Goal: Task Accomplishment & Management: Complete application form

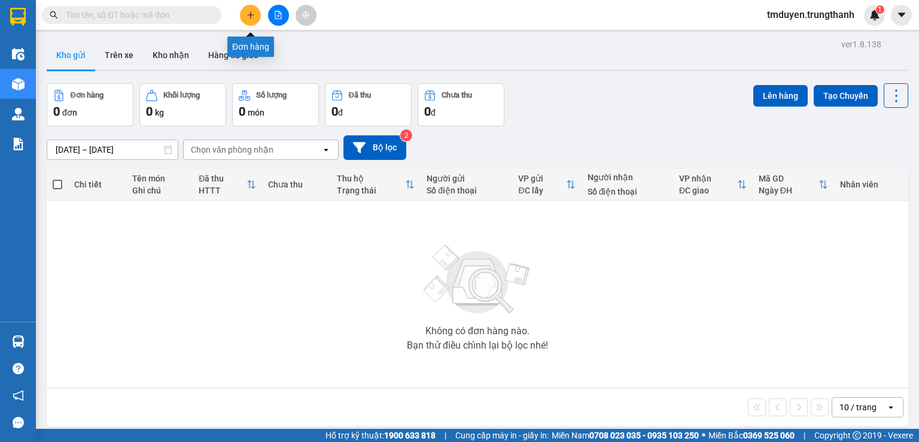
click at [248, 8] on button at bounding box center [250, 15] width 21 height 21
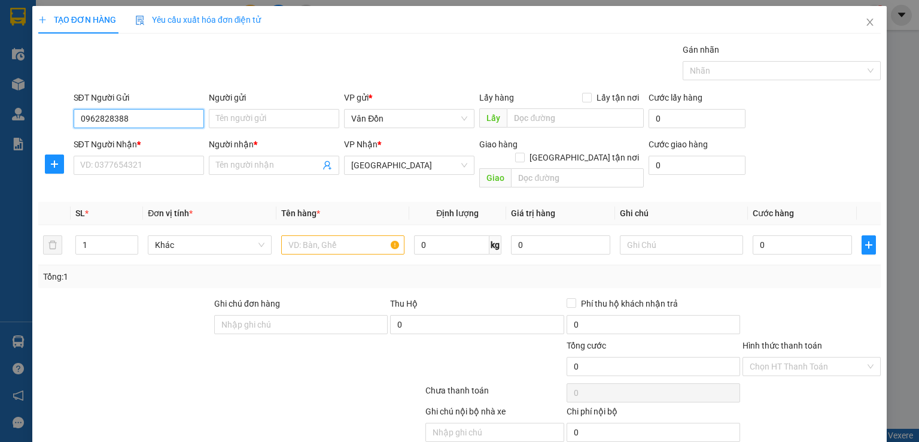
type input "0962828388"
click at [236, 120] on input "Người gửi" at bounding box center [274, 118] width 130 height 19
type input "a"
click at [168, 164] on input "SĐT Người Nhận *" at bounding box center [139, 165] width 130 height 19
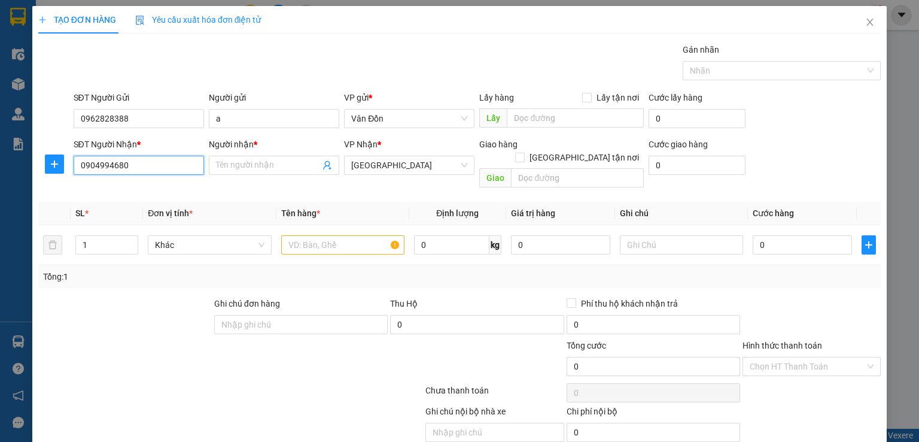
type input "0904994680"
click at [281, 162] on input "Người nhận *" at bounding box center [268, 165] width 104 height 13
type input "[PERSON_NAME]"
click at [582, 97] on input "Lấy tận nơi" at bounding box center [586, 97] width 8 height 8
checkbox input "true"
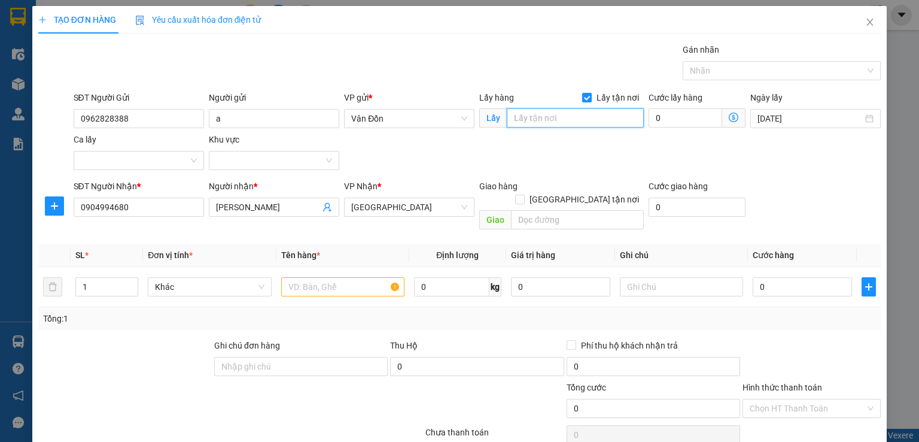
click at [564, 117] on input "text" at bounding box center [575, 117] width 137 height 19
type input "vpvđ"
click at [540, 211] on input "text" at bounding box center [577, 219] width 133 height 19
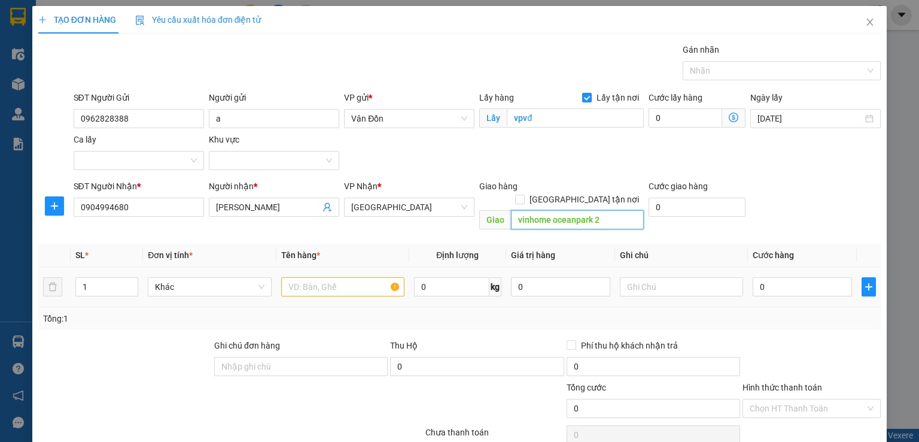
type input "vinhome oceanpark 2"
click at [299, 281] on input "text" at bounding box center [342, 286] width 123 height 19
type input "h"
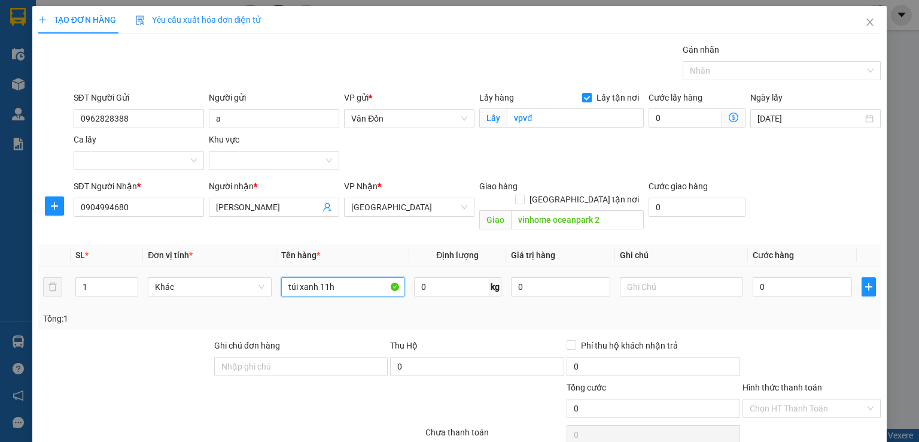
scroll to position [60, 0]
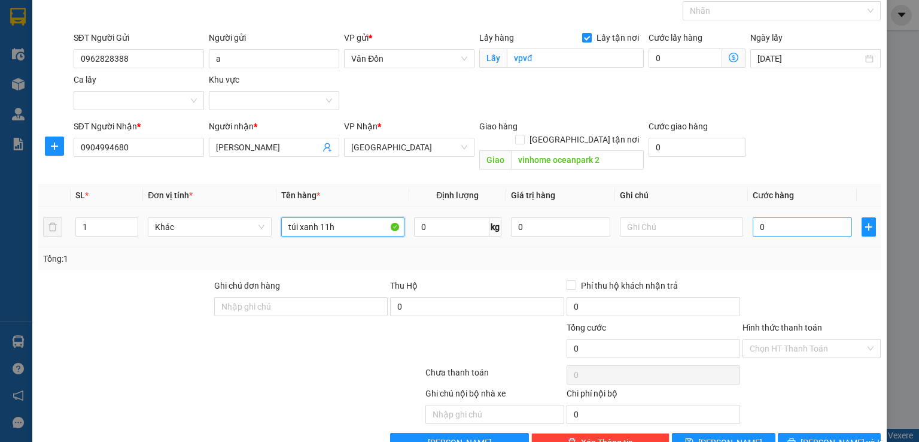
type input "túi xanh 11h"
click at [774, 217] on input "0" at bounding box center [802, 226] width 99 height 19
type input "7"
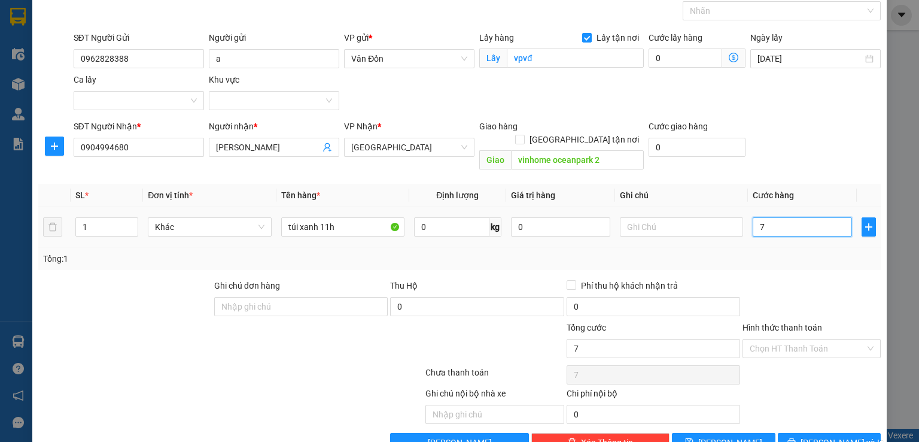
type input "70"
type input "70.000"
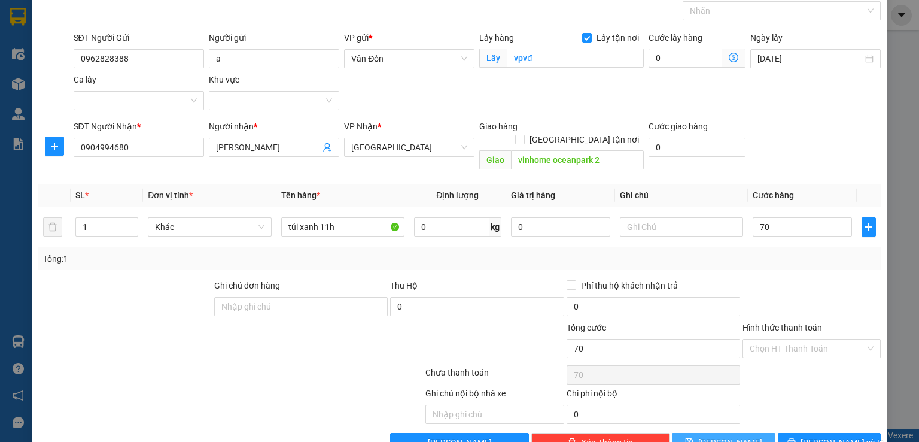
type input "70.000"
click at [724, 436] on span "Lưu" at bounding box center [730, 442] width 64 height 13
checkbox input "false"
type input "0"
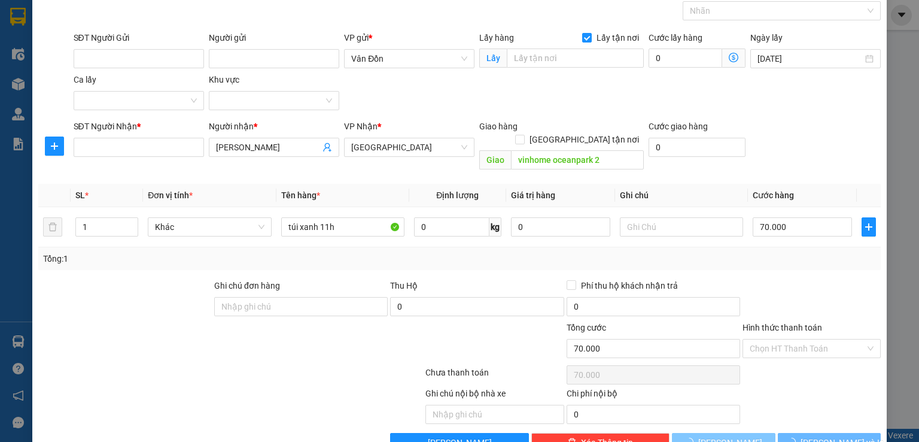
type input "0"
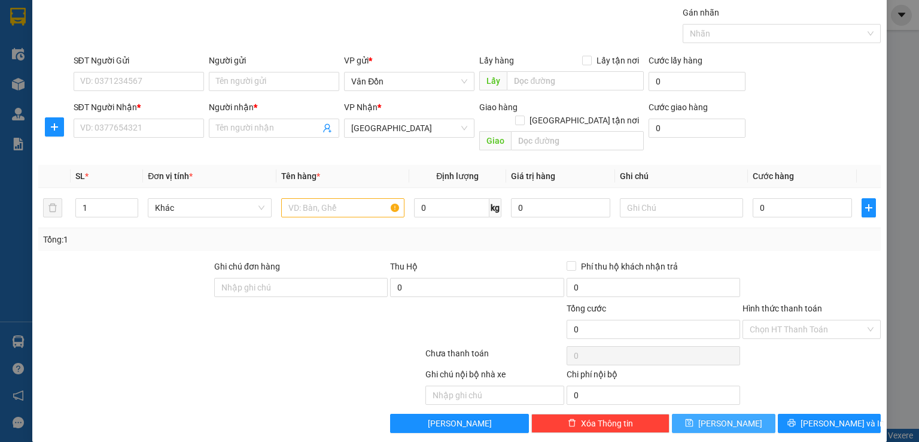
scroll to position [0, 0]
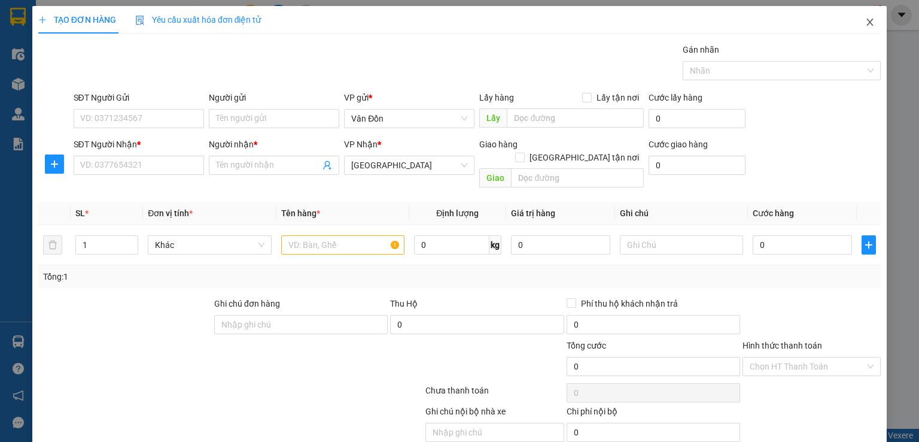
click at [857, 28] on span "Close" at bounding box center [870, 23] width 34 height 34
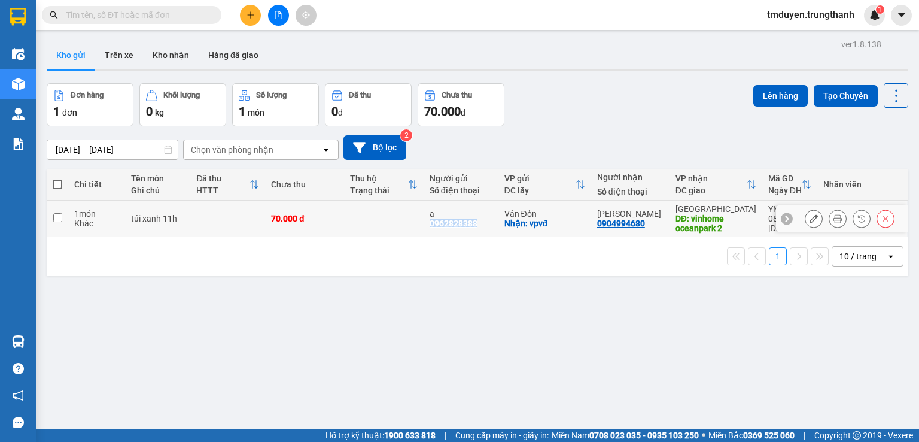
copy div "0962828388"
drag, startPoint x: 476, startPoint y: 221, endPoint x: 455, endPoint y: 196, distance: 32.3
click at [443, 220] on div "0962828388" at bounding box center [454, 223] width 48 height 10
click at [810, 218] on icon at bounding box center [814, 218] width 8 height 8
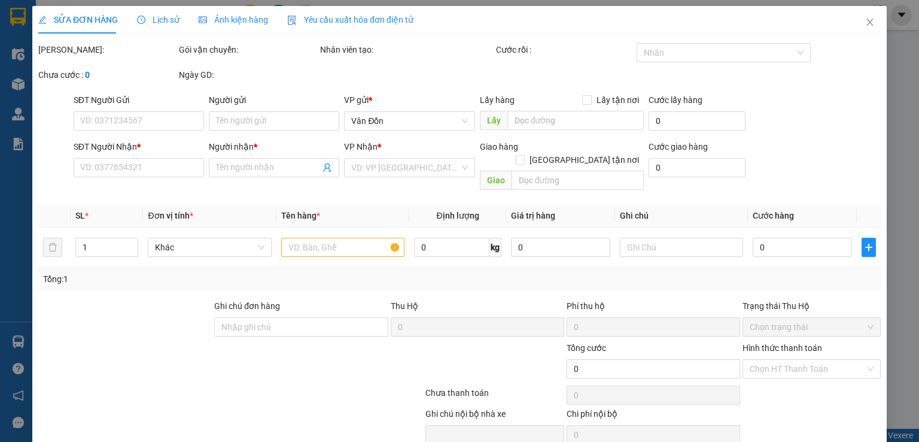
type input "0962828388"
type input "a"
checkbox input "true"
type input "vpvđ"
type input "0904994680"
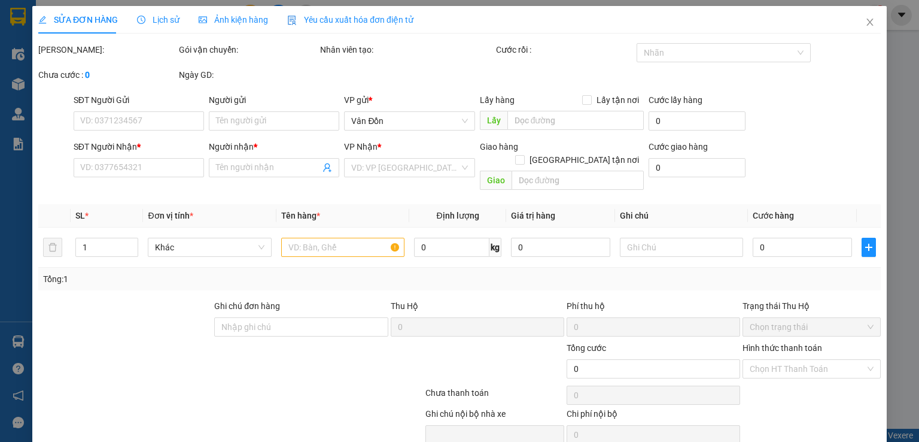
type input "[PERSON_NAME]"
type input "vinhome oceanpark 2"
type input "70.000"
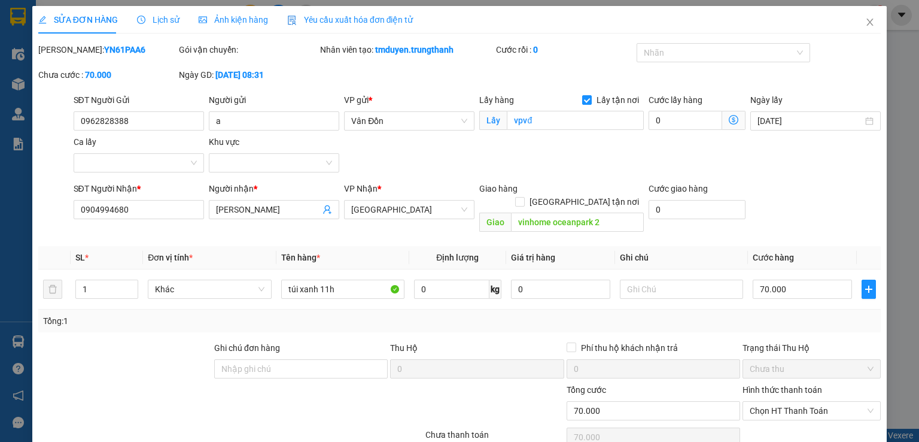
drag, startPoint x: 255, startPoint y: 132, endPoint x: 237, endPoint y: 132, distance: 17.9
click at [237, 132] on div "Người gửi a" at bounding box center [274, 114] width 130 height 42
click at [236, 116] on input "a" at bounding box center [274, 120] width 130 height 19
type input "[PERSON_NAME]"
click at [309, 156] on input "Khu vực" at bounding box center [270, 163] width 108 height 18
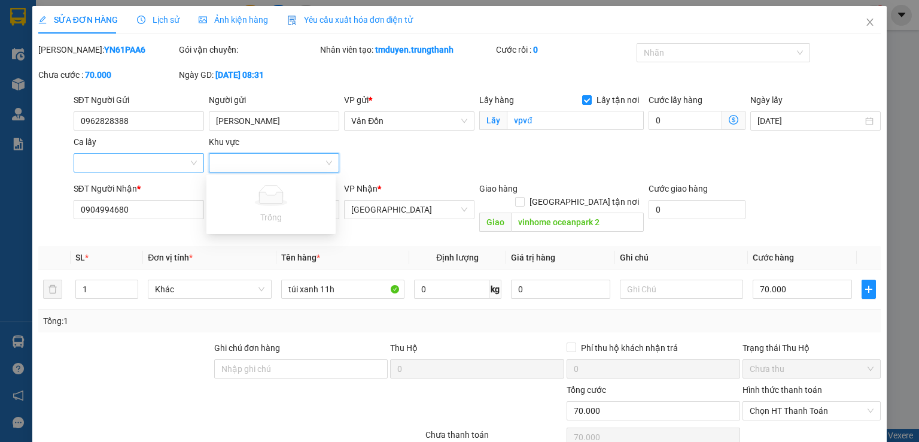
click at [172, 159] on input "Ca lấy" at bounding box center [135, 163] width 108 height 18
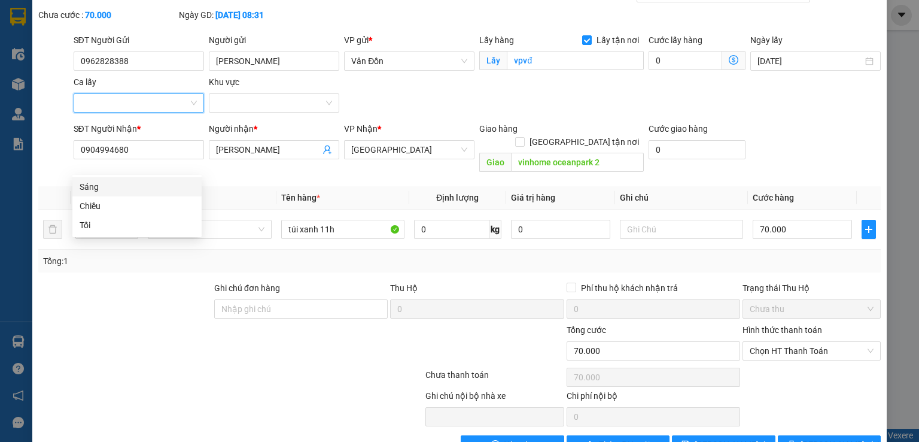
scroll to position [81, 0]
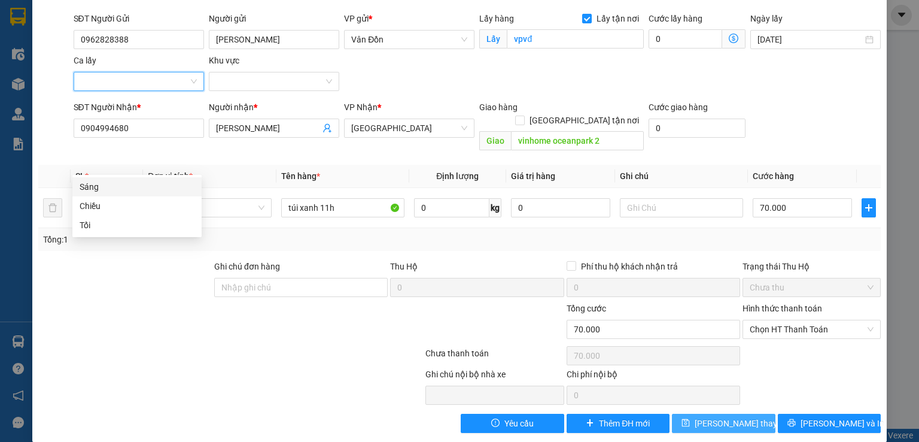
click at [715, 416] on span "Lưu thay đổi" at bounding box center [743, 422] width 96 height 13
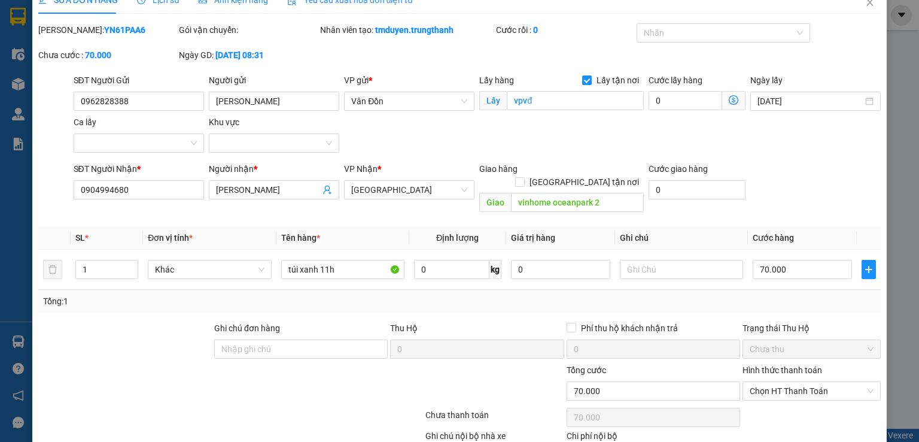
scroll to position [0, 0]
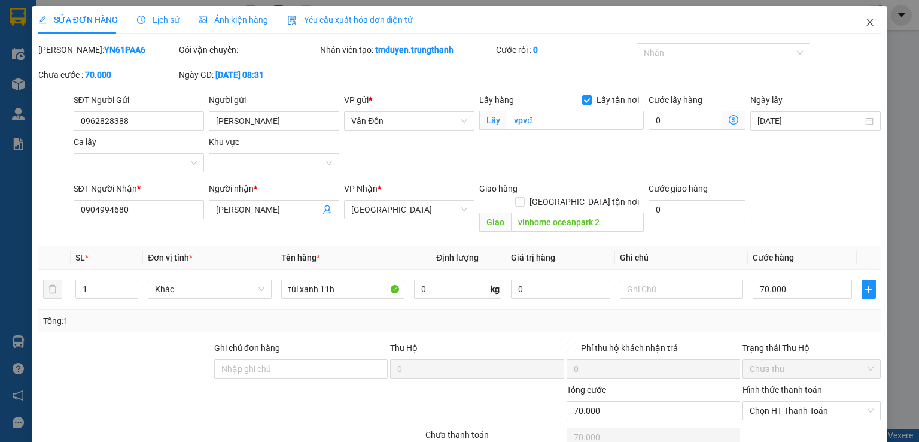
click at [863, 29] on span "Close" at bounding box center [870, 23] width 34 height 34
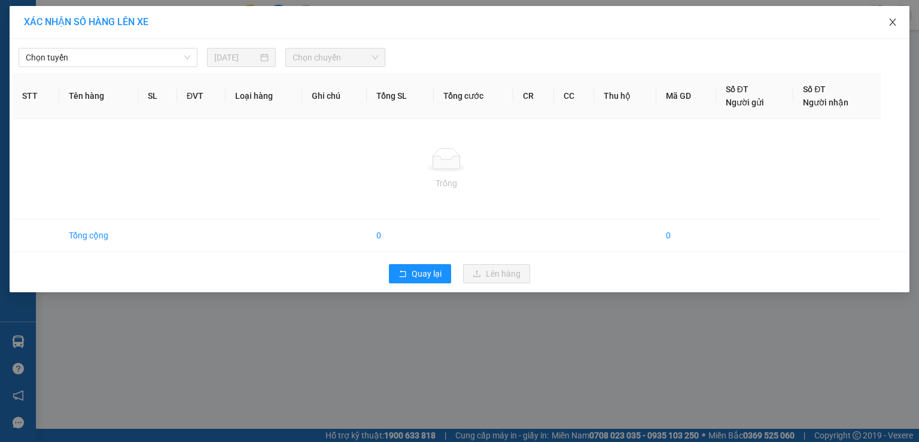
click at [893, 21] on icon "close" at bounding box center [892, 22] width 7 height 7
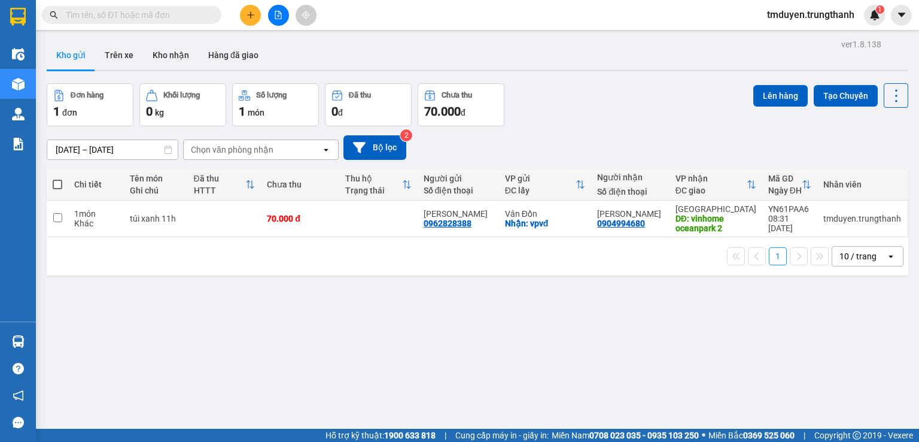
scroll to position [39, 0]
click at [123, 67] on button "Trên xe" at bounding box center [119, 55] width 48 height 29
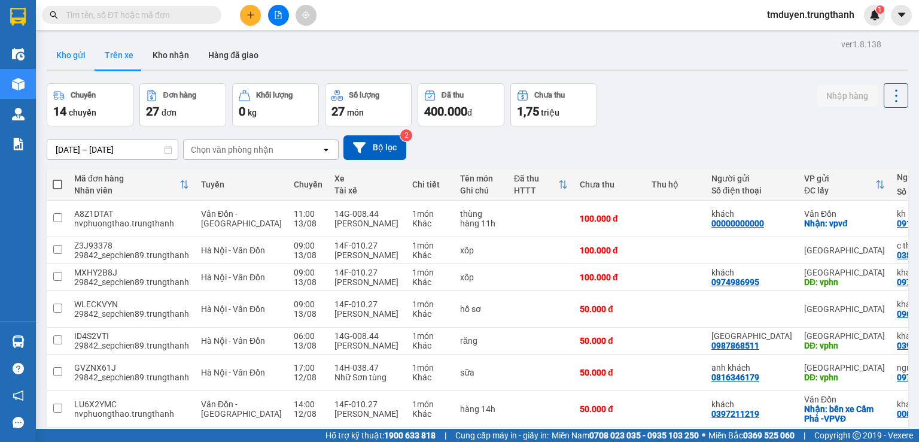
click at [71, 48] on button "Kho gửi" at bounding box center [71, 55] width 48 height 29
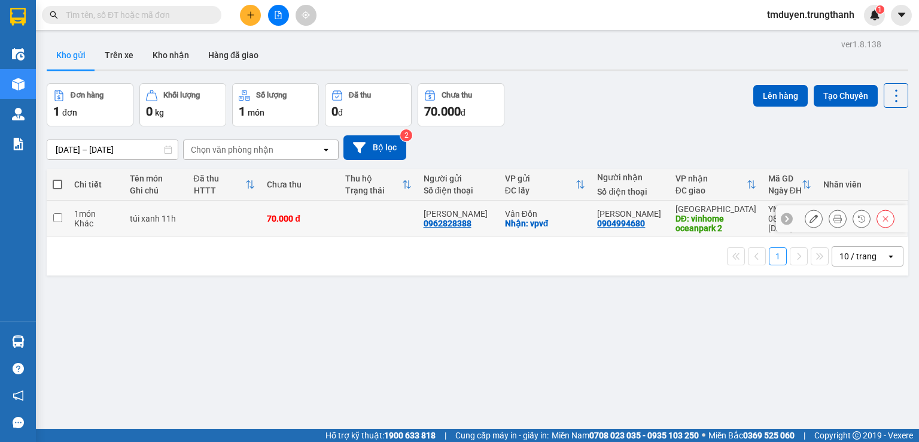
click at [57, 220] on input "checkbox" at bounding box center [57, 217] width 9 height 9
checkbox input "true"
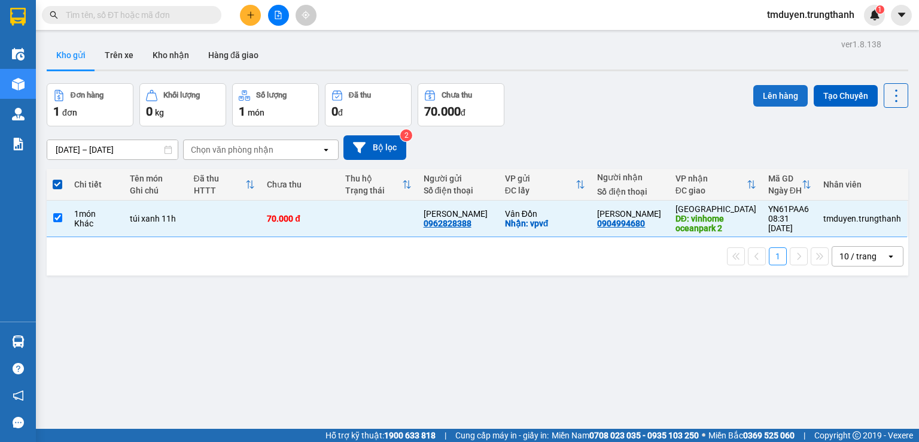
click at [779, 96] on button "Lên hàng" at bounding box center [780, 96] width 54 height 22
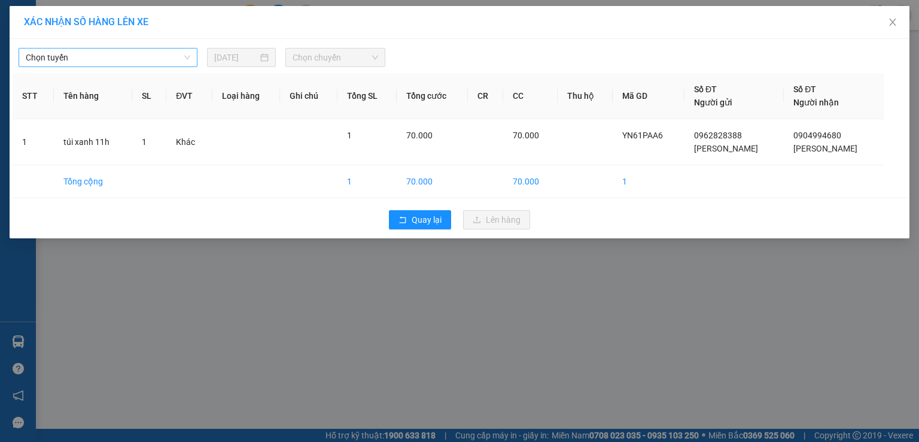
click at [96, 54] on span "Chọn tuyến" at bounding box center [108, 57] width 165 height 18
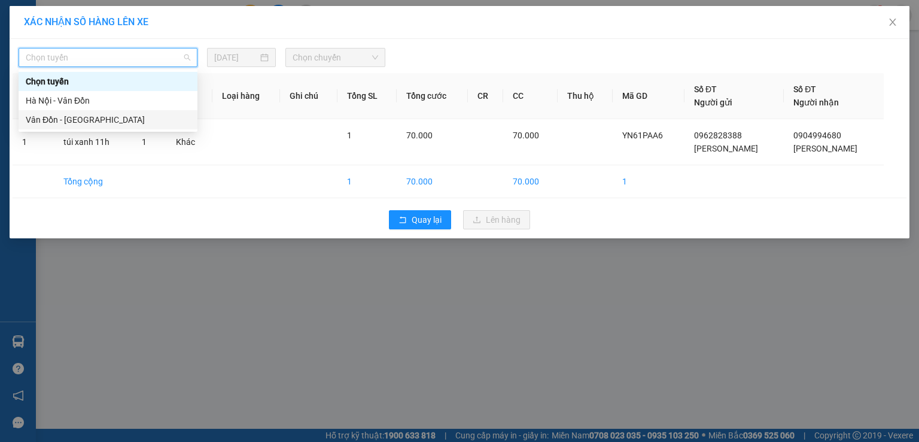
click at [77, 115] on div "Vân Đồn - Hà Nội" at bounding box center [108, 119] width 165 height 13
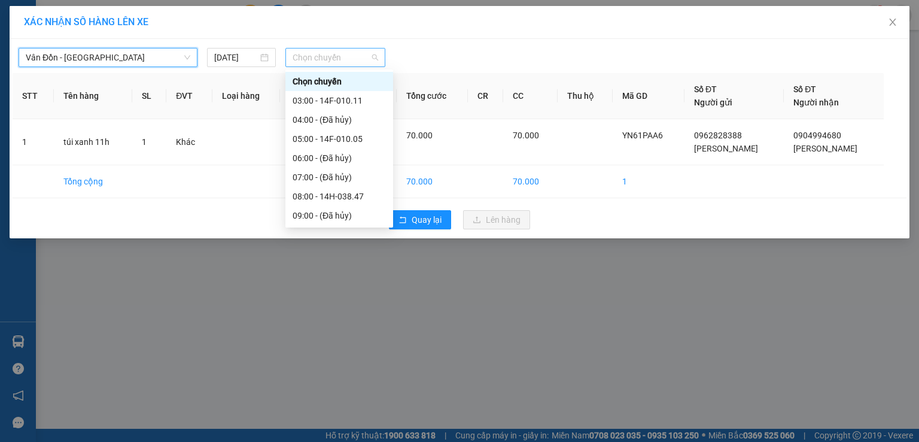
click at [333, 56] on span "Chọn chuyến" at bounding box center [336, 57] width 86 height 18
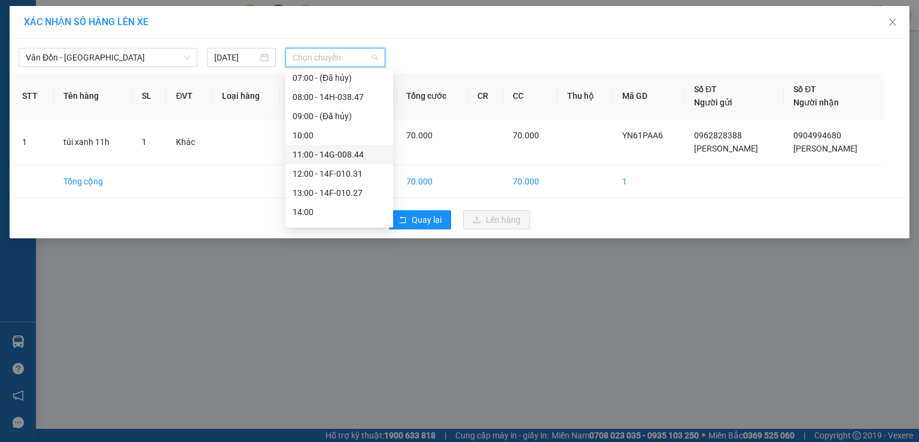
click at [324, 148] on div "11:00 - 14G-008.44" at bounding box center [339, 154] width 93 height 13
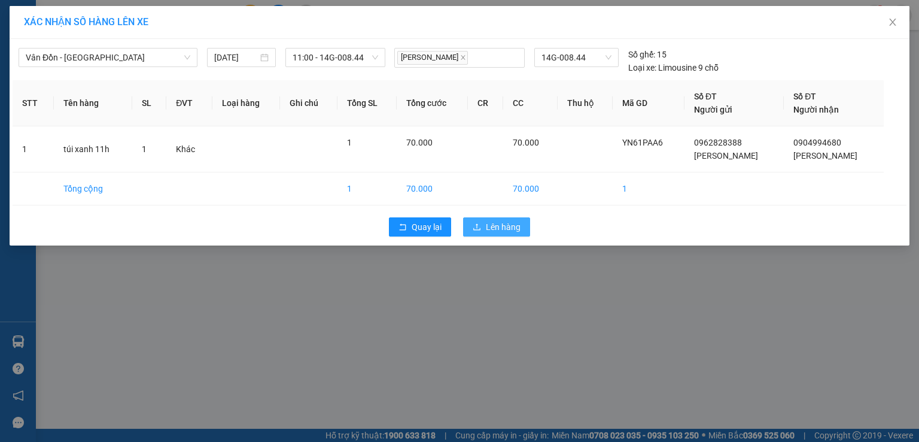
click at [500, 223] on span "Lên hàng" at bounding box center [503, 226] width 35 height 13
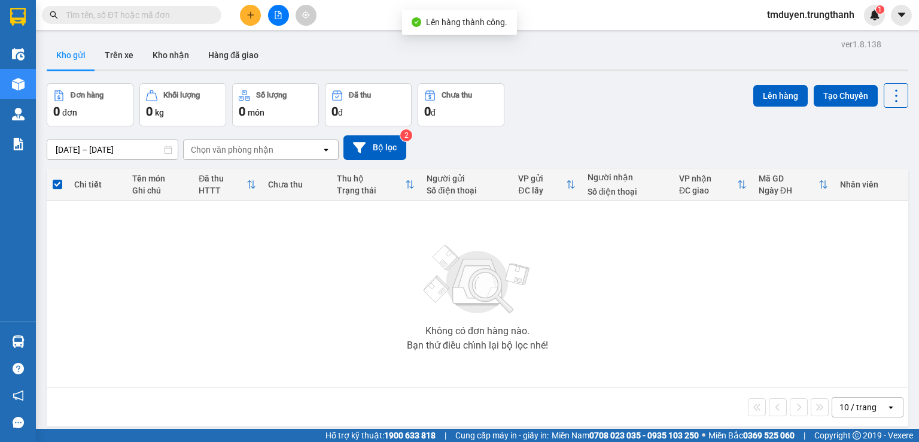
click at [57, 180] on span at bounding box center [58, 184] width 10 height 10
click at [57, 178] on input "checkbox" at bounding box center [57, 178] width 0 height 0
click at [57, 189] on label at bounding box center [58, 184] width 10 height 12
click at [57, 178] on input "checkbox" at bounding box center [57, 178] width 0 height 0
click at [122, 54] on button "Trên xe" at bounding box center [119, 55] width 48 height 29
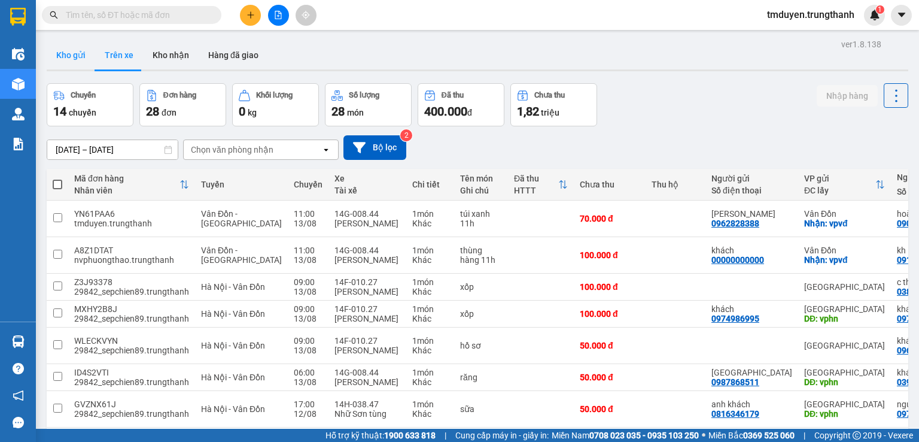
click at [47, 50] on button "Kho gửi" at bounding box center [71, 55] width 48 height 29
